Goal: Obtain resource: Download file/media

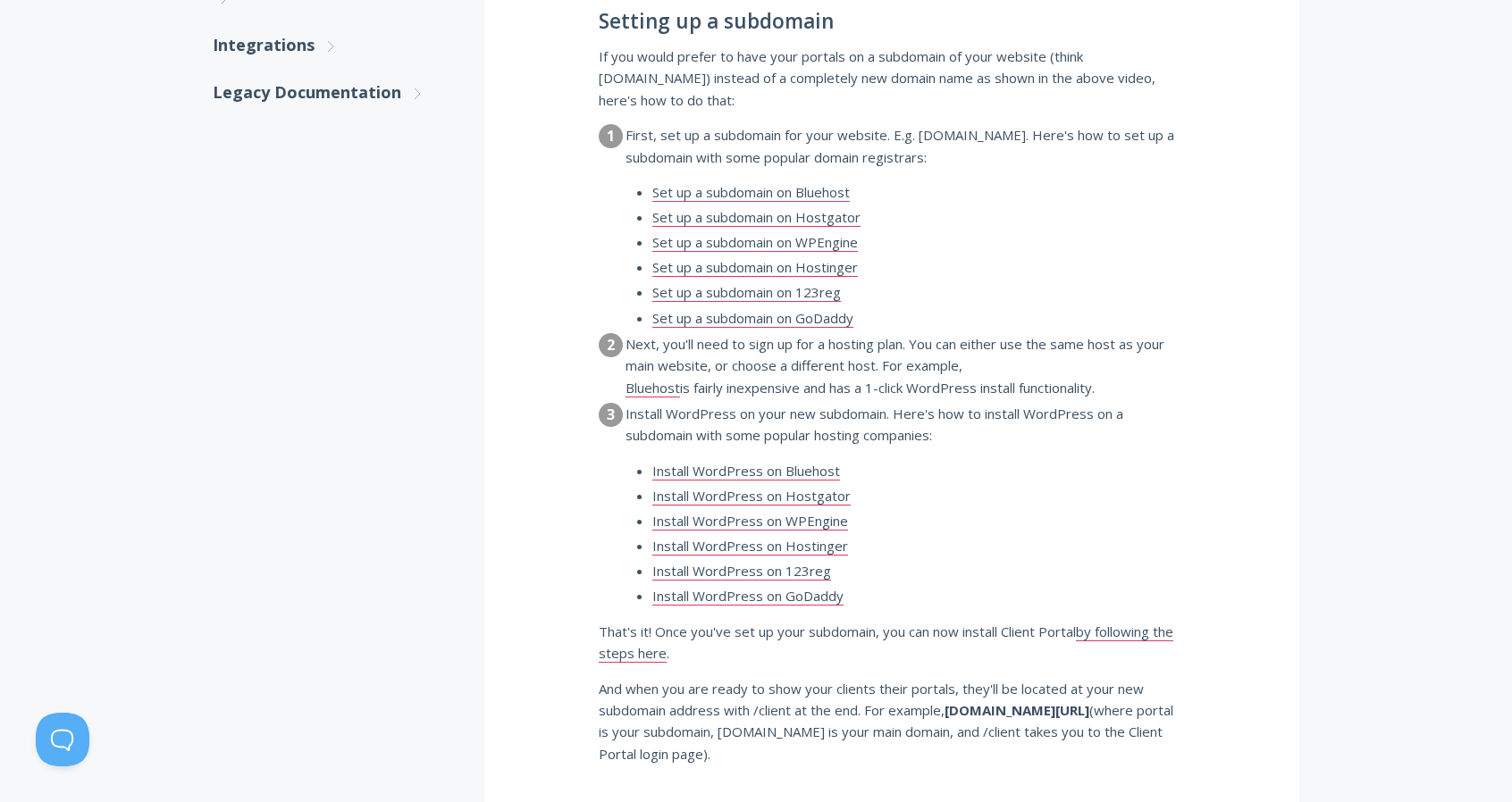
scroll to position [1161, 0]
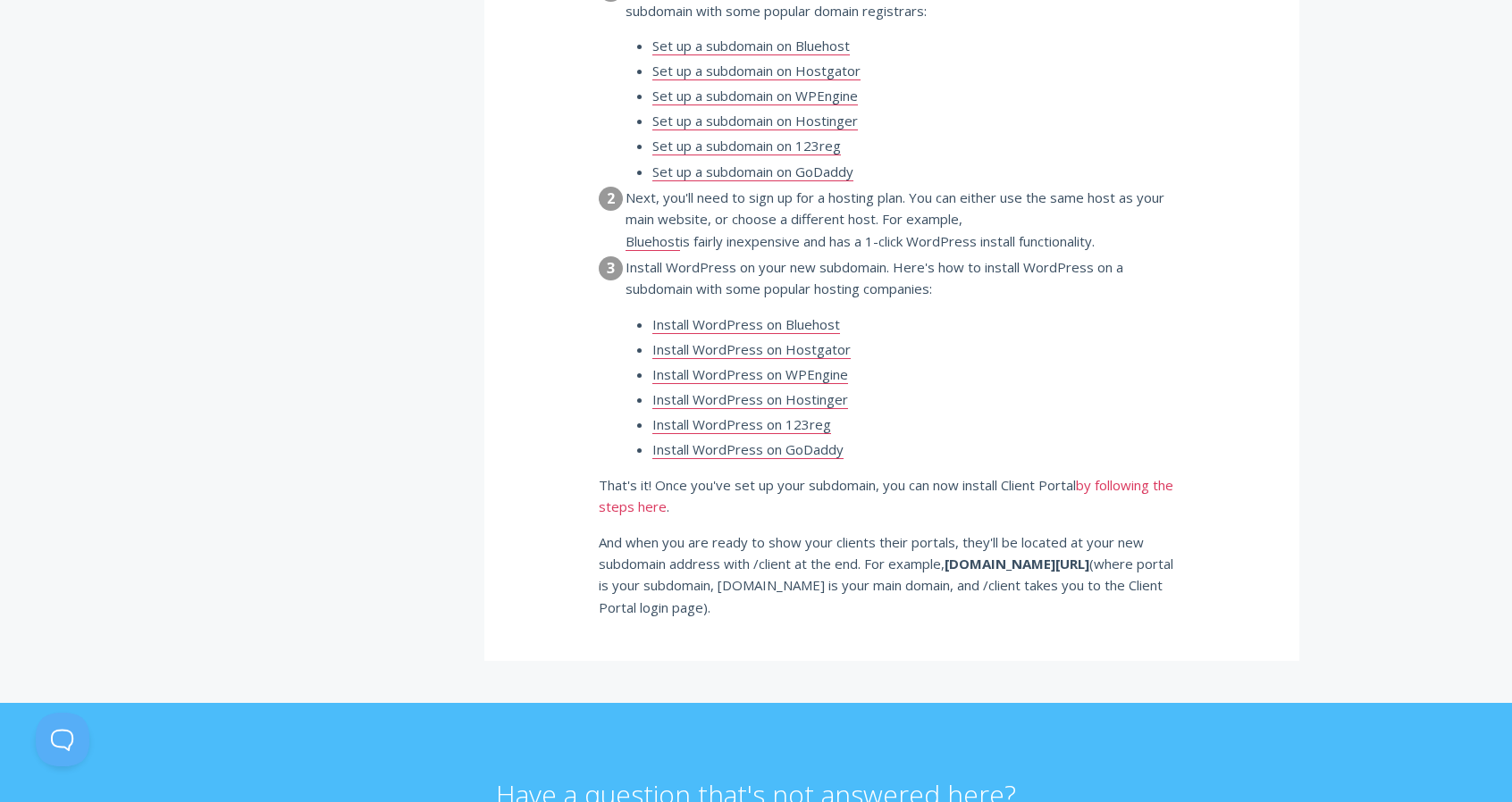
click at [640, 484] on link "by following the steps here" at bounding box center [886, 497] width 574 height 40
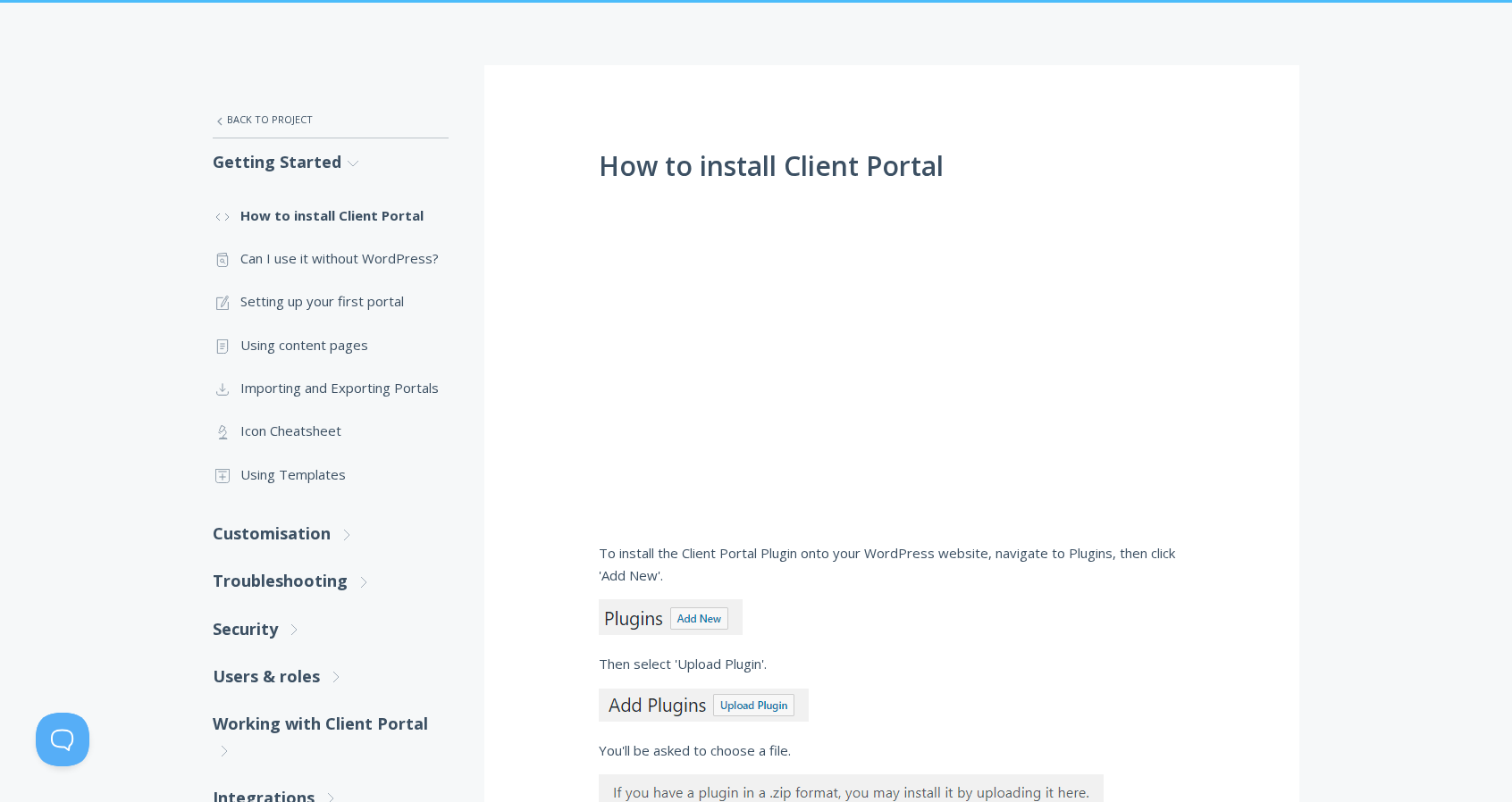
scroll to position [358, 0]
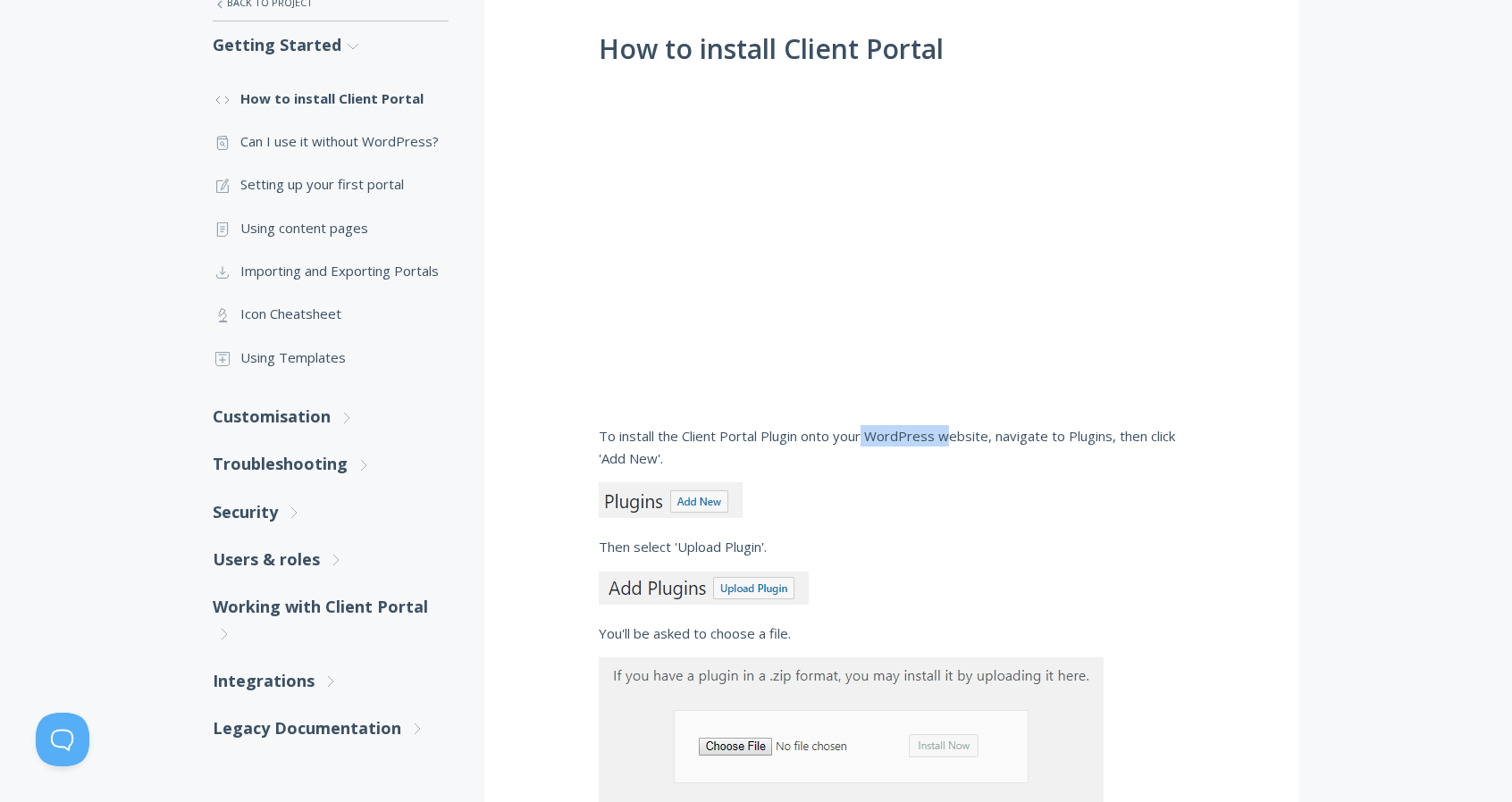
drag, startPoint x: 950, startPoint y: 438, endPoint x: 863, endPoint y: 437, distance: 87.0
click at [863, 437] on p "To install the Client Portal Plugin onto your WordPress website, navigate to Pl…" at bounding box center [892, 447] width 586 height 44
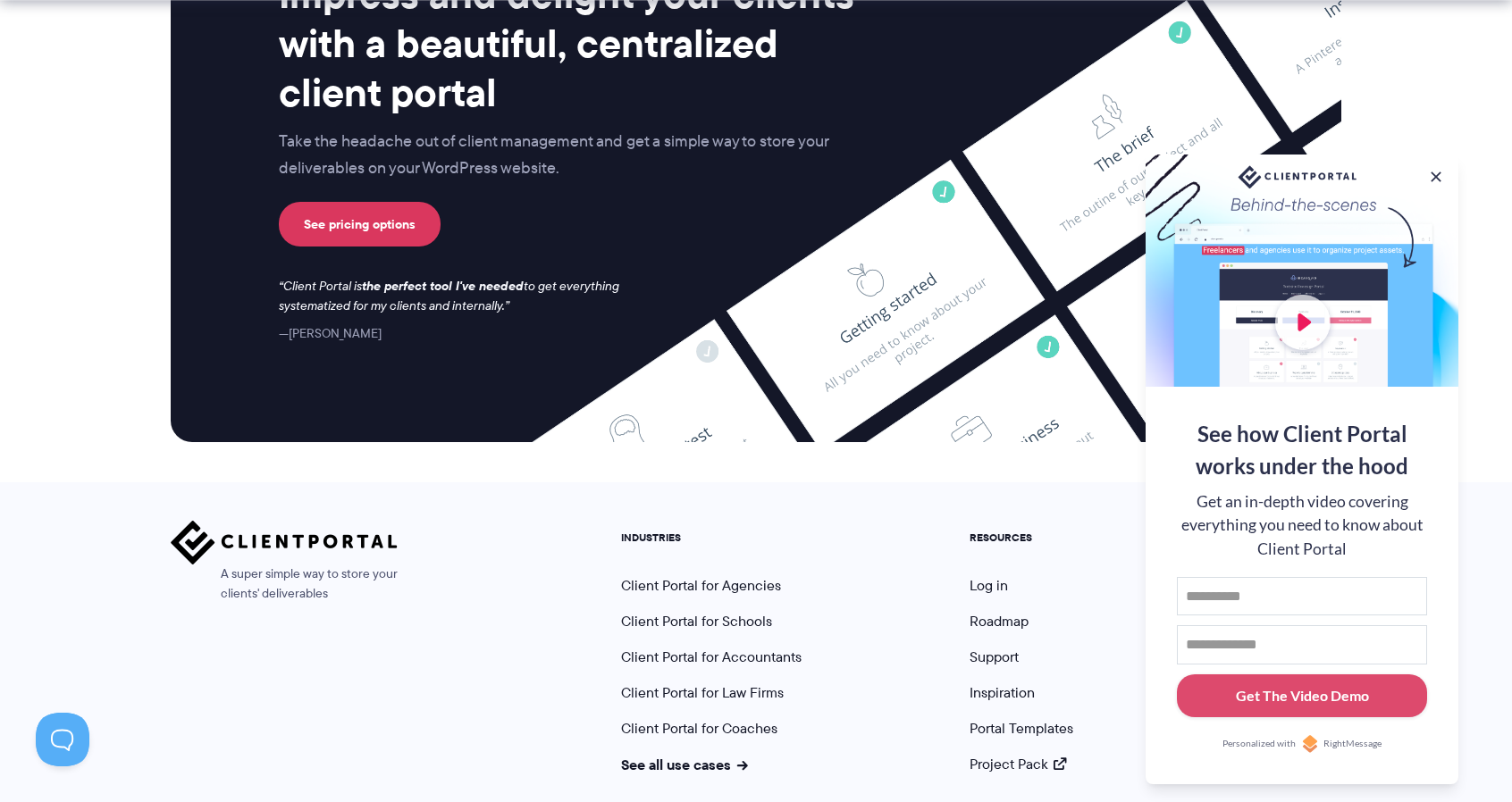
scroll to position [7394, 0]
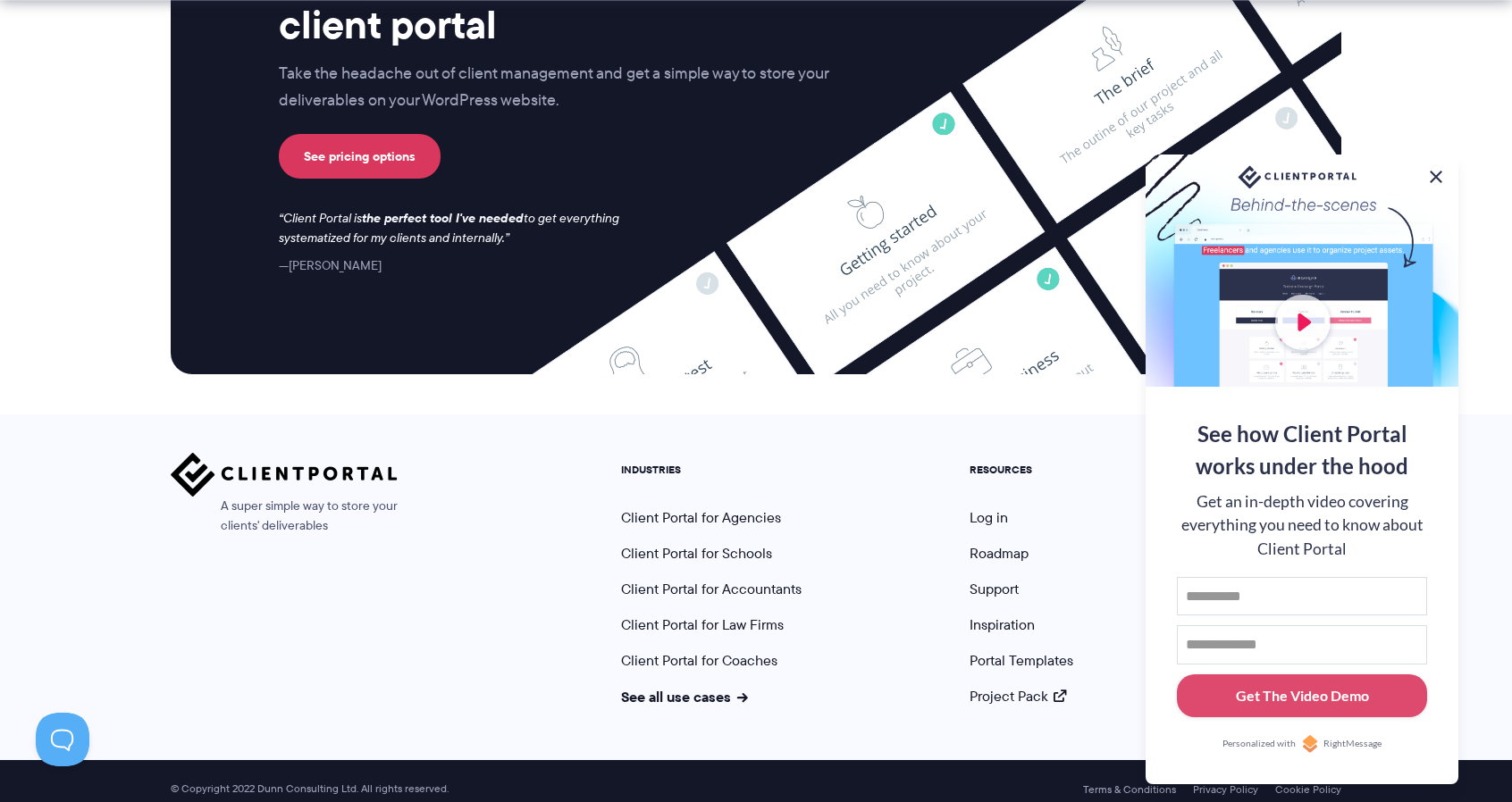
click at [1433, 174] on button at bounding box center [1435, 176] width 21 height 21
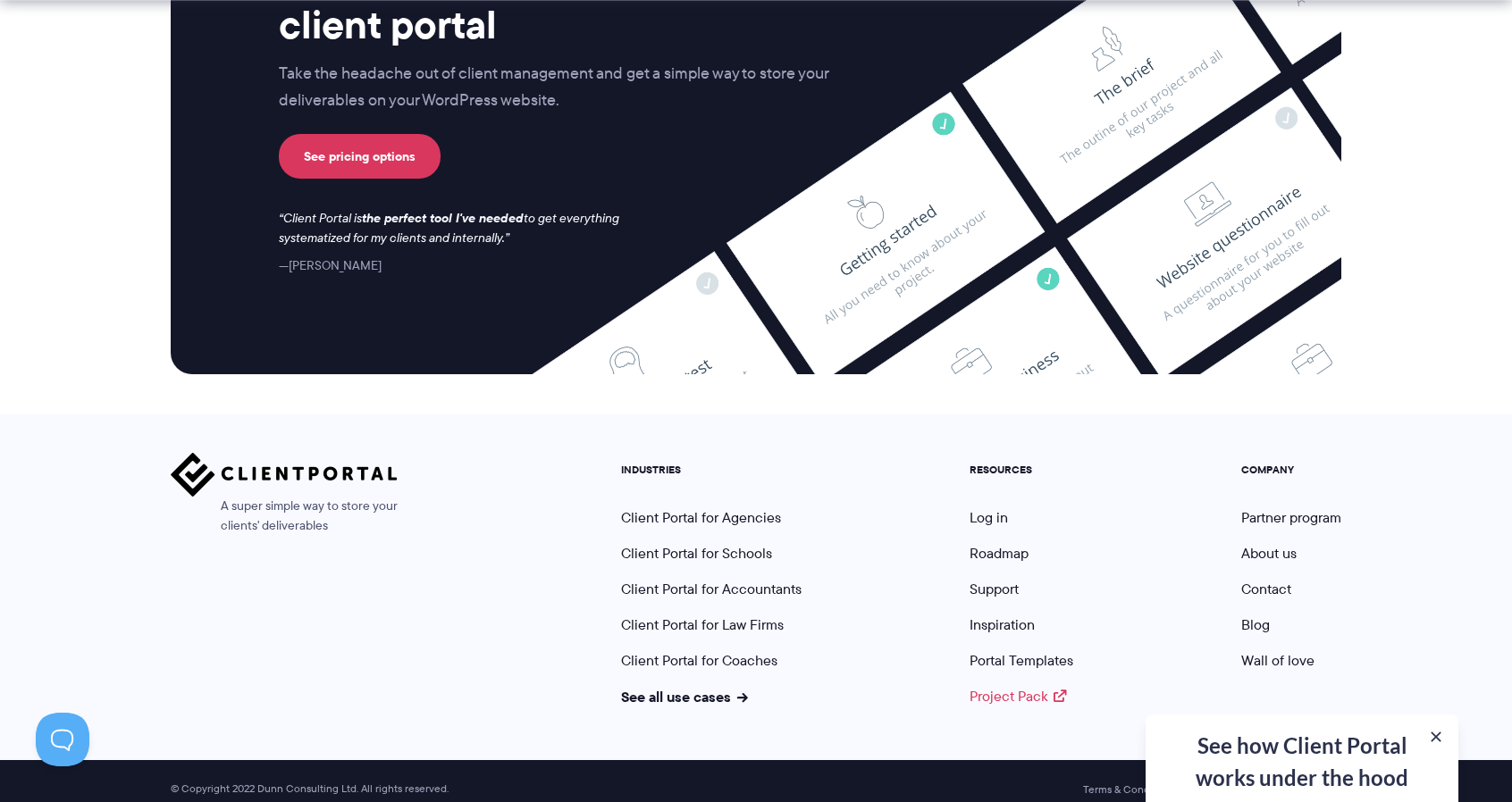
click at [999, 686] on link "Project Pack" at bounding box center [1018, 696] width 97 height 20
click at [1030, 650] on link "Portal Templates" at bounding box center [1021, 660] width 103 height 20
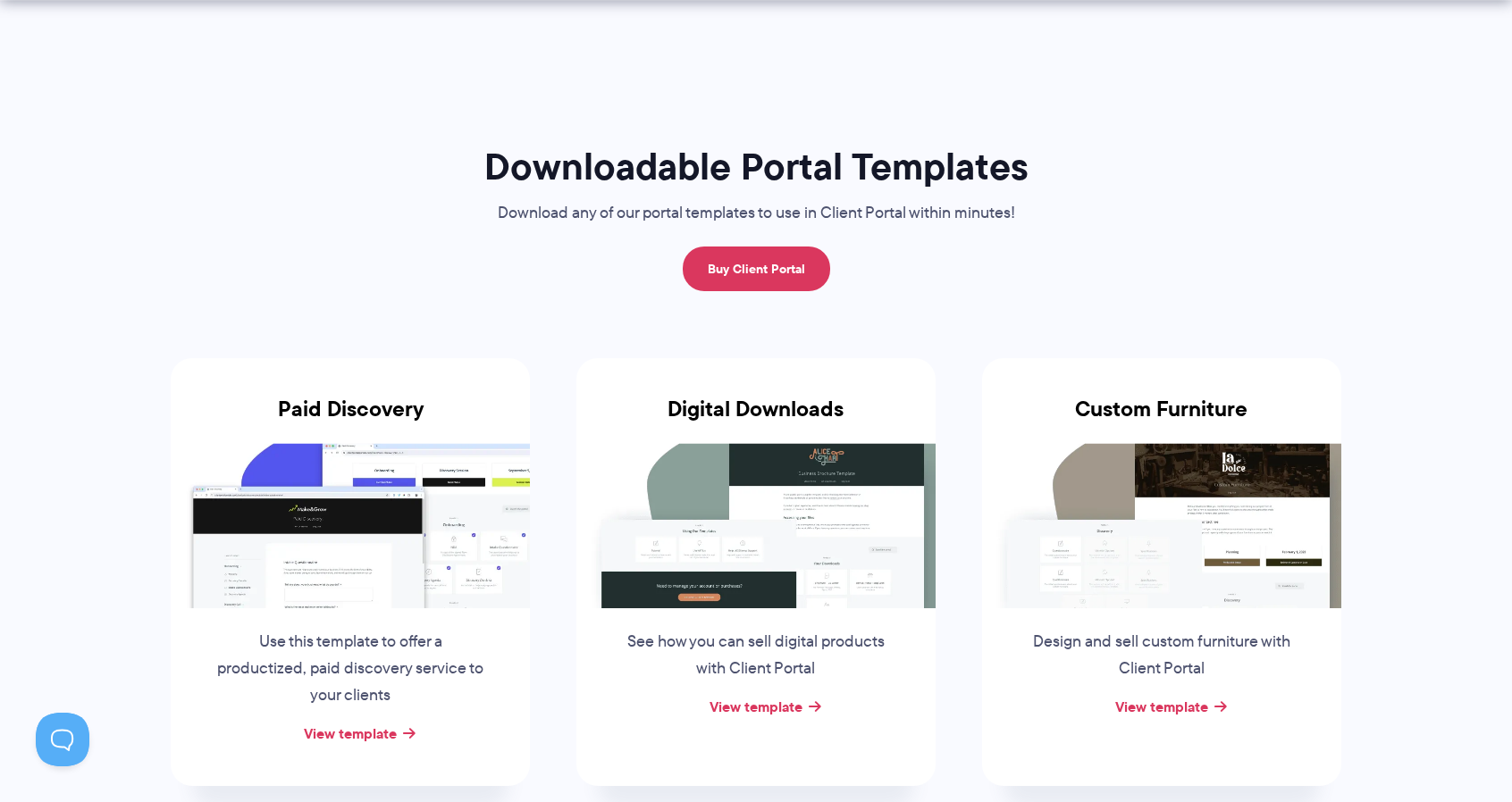
scroll to position [90, 0]
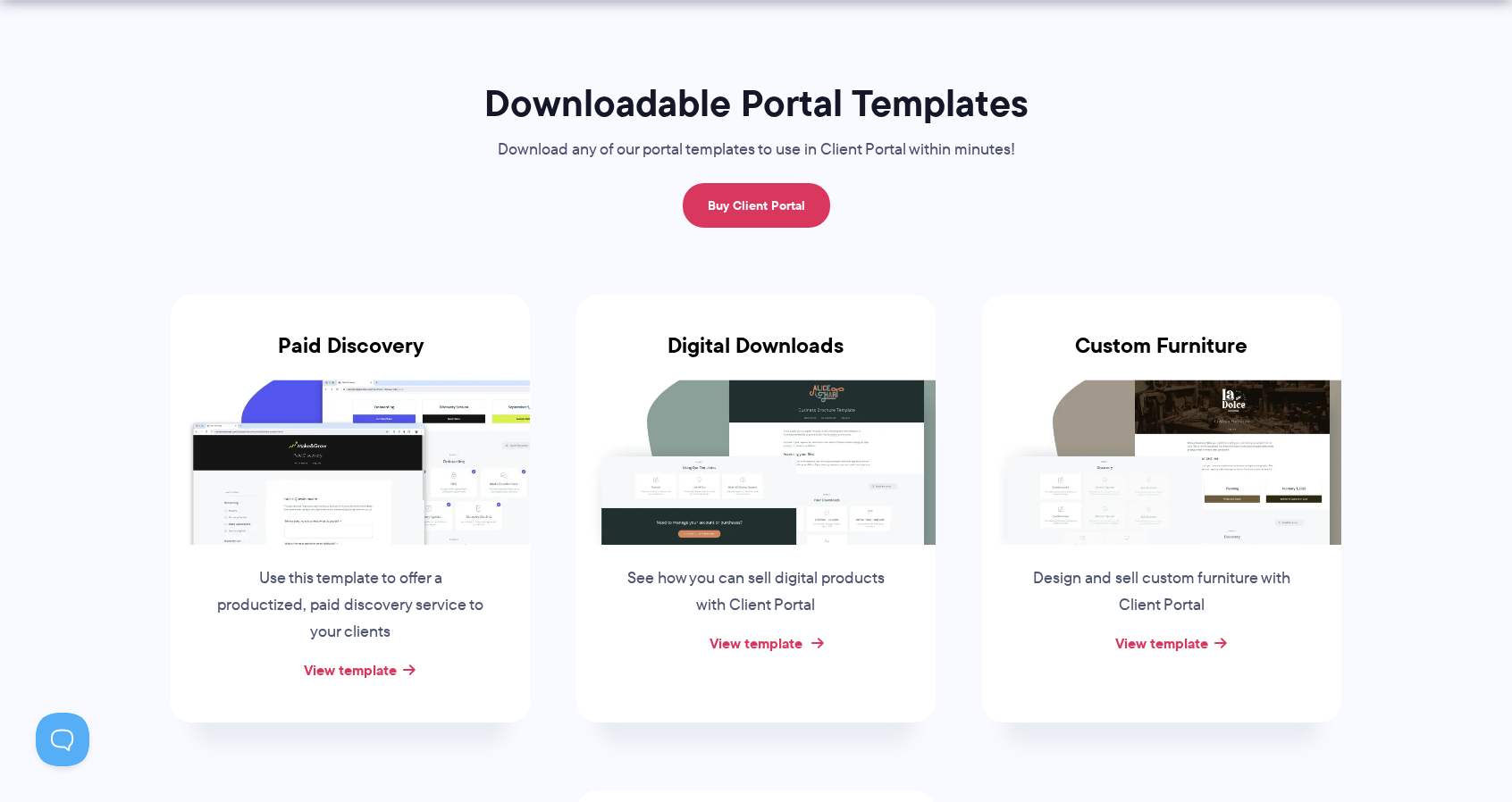
click at [781, 641] on link "View template" at bounding box center [756, 643] width 93 height 21
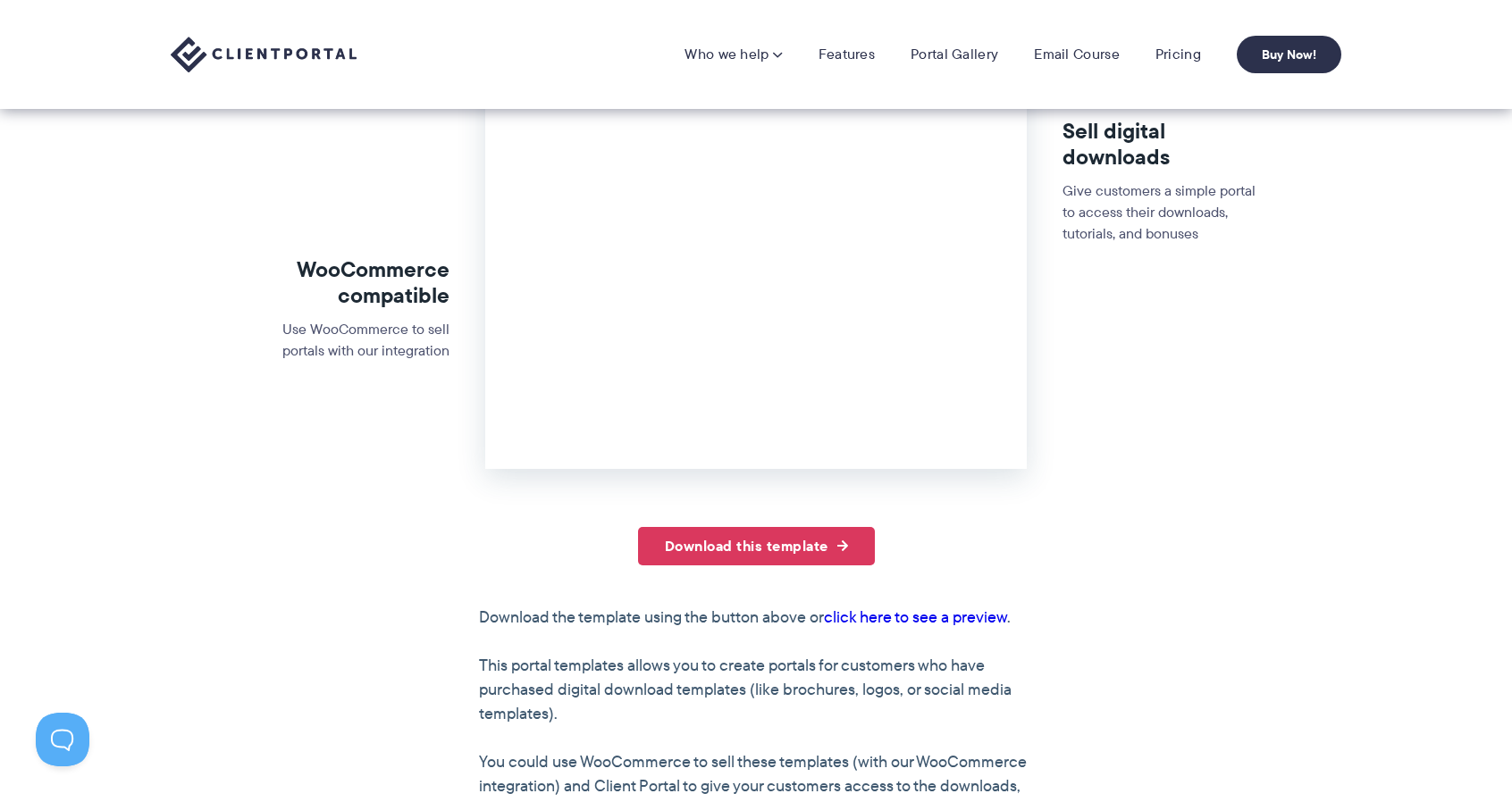
scroll to position [446, 0]
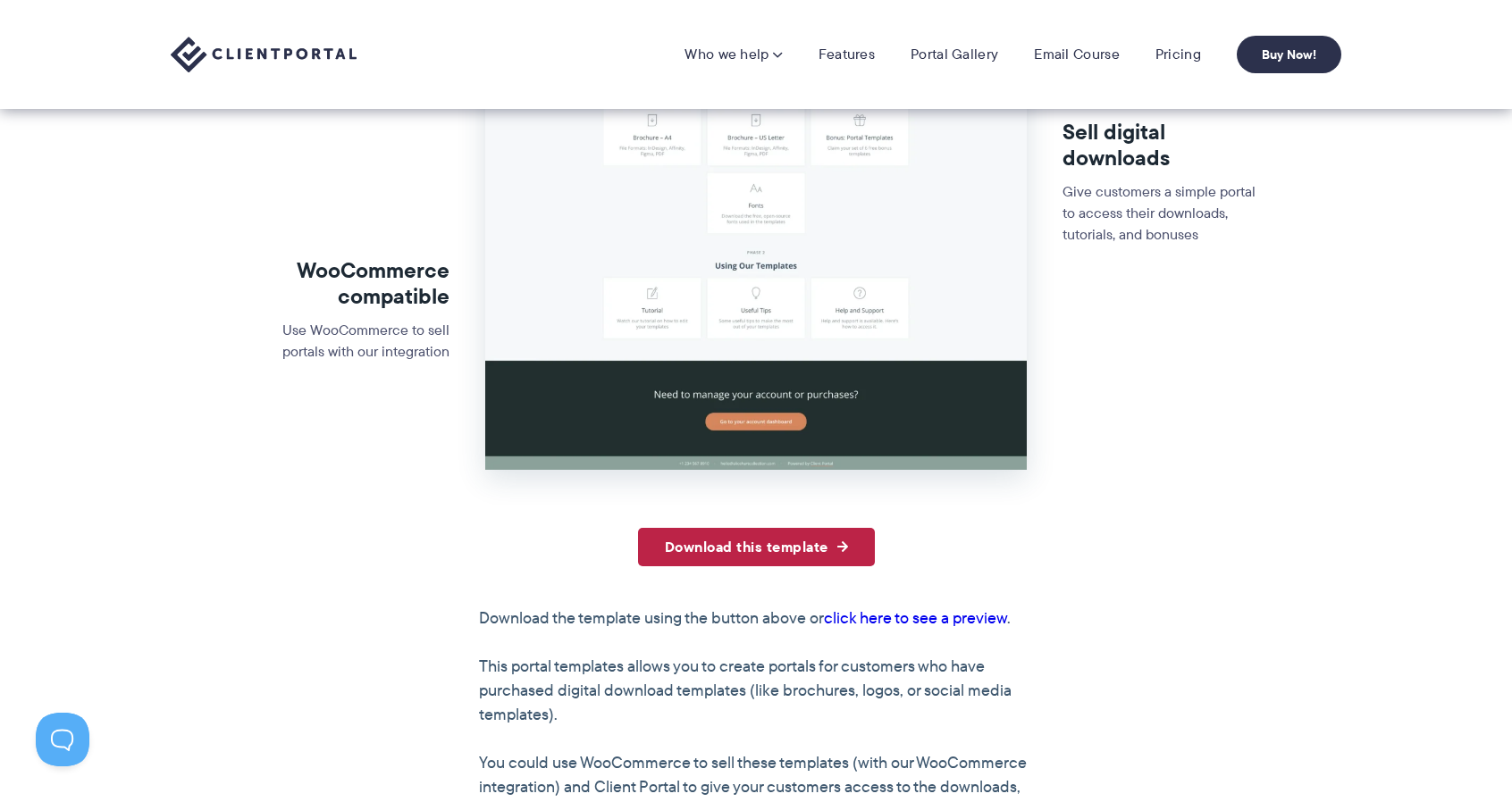
click at [736, 551] on link "Download this template" at bounding box center [756, 547] width 237 height 38
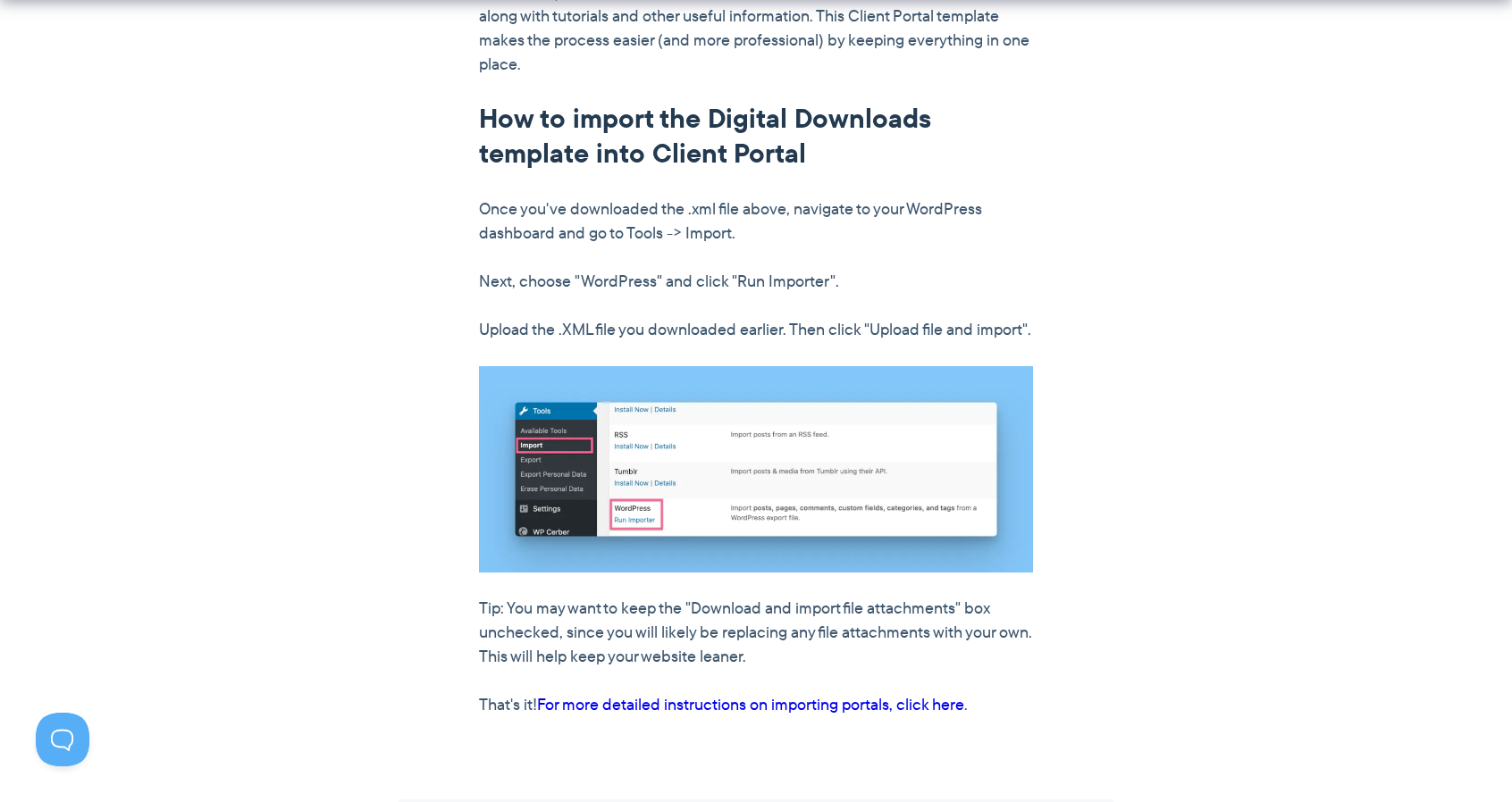
scroll to position [1251, 0]
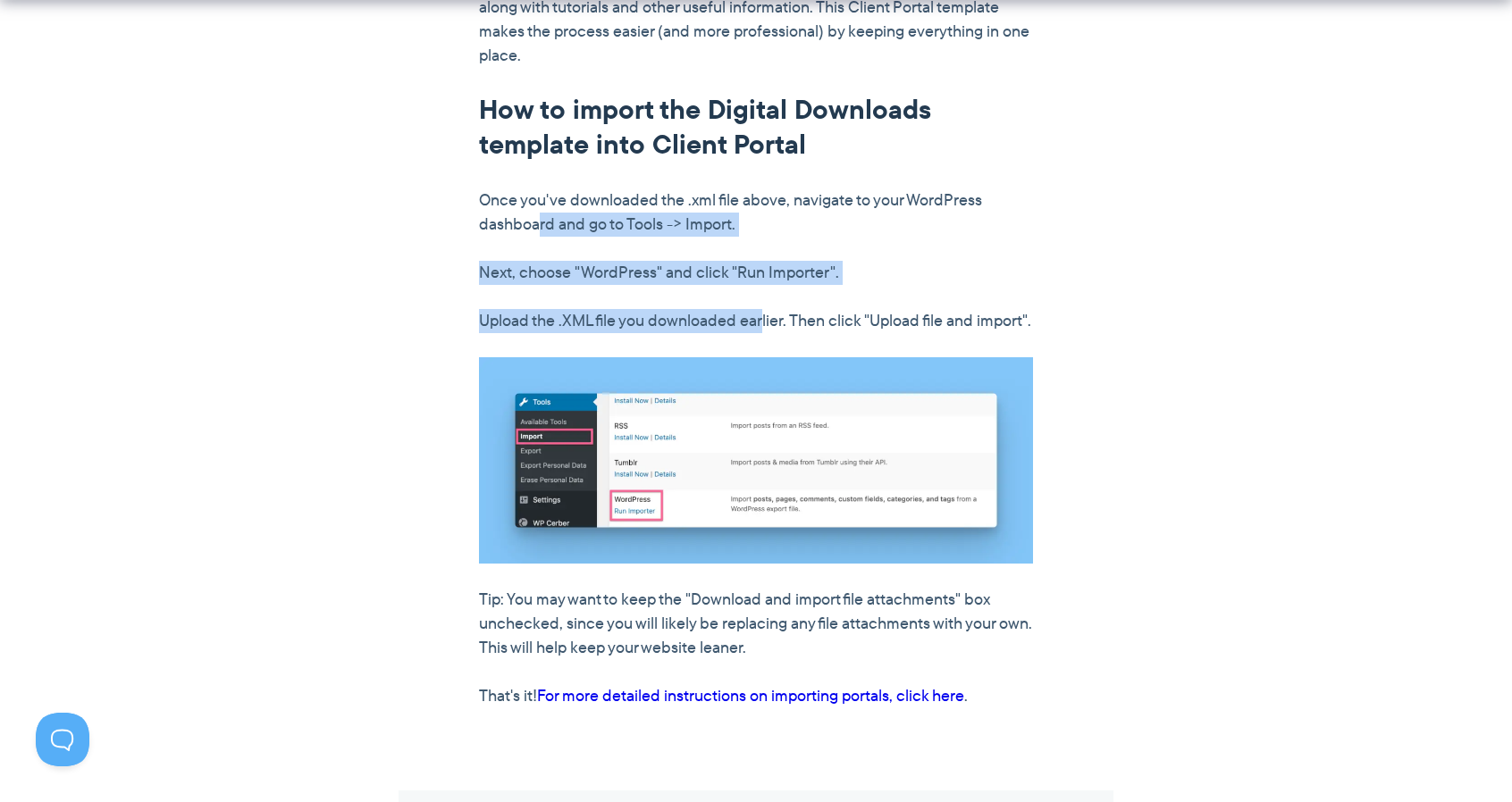
drag, startPoint x: 538, startPoint y: 223, endPoint x: 767, endPoint y: 305, distance: 243.2
click at [767, 305] on div "Download this template Download the template using the button above or click he…" at bounding box center [756, 216] width 554 height 985
